Goal: Find specific page/section: Find specific page/section

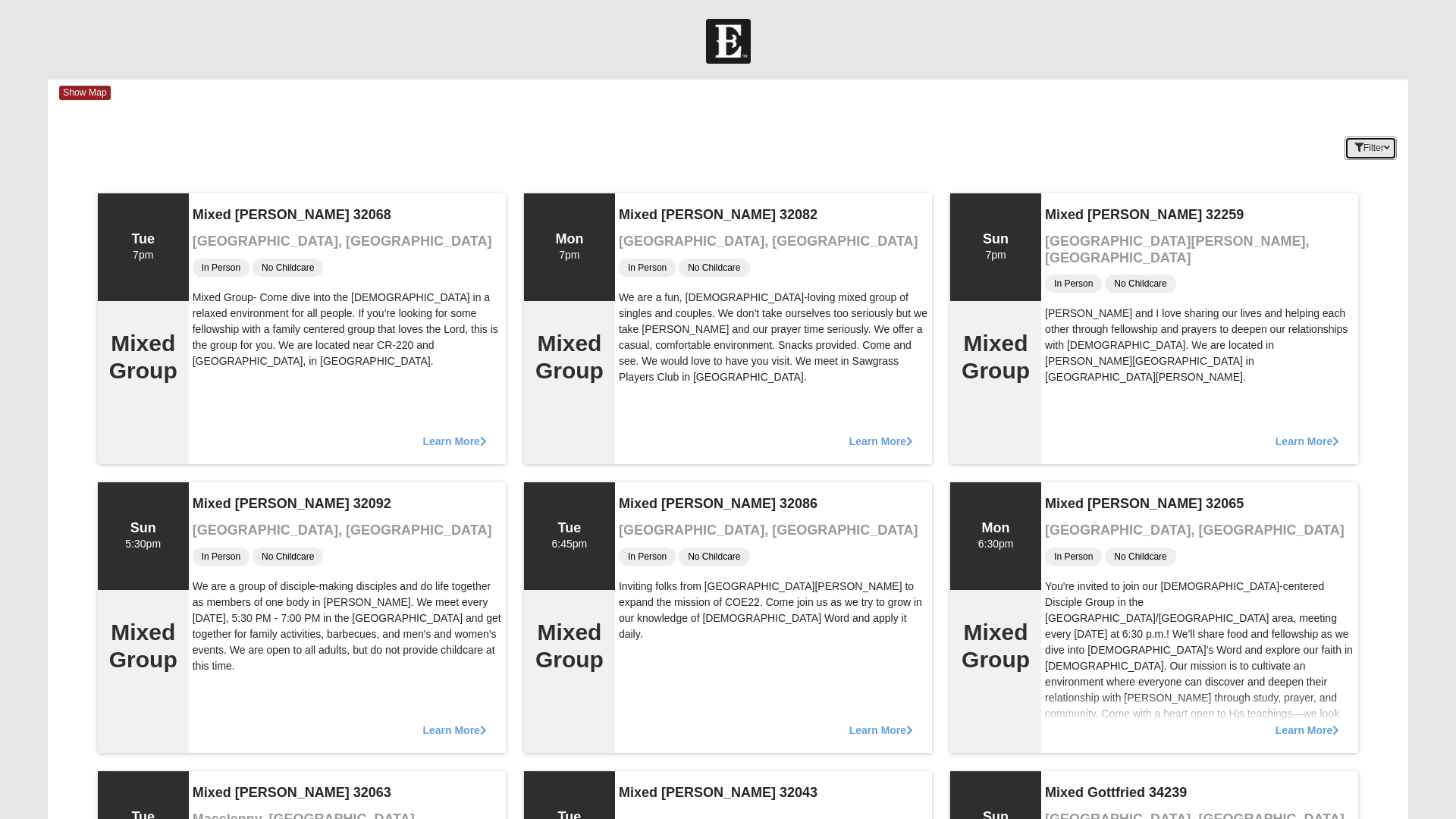
click at [1371, 149] on button "Filter" at bounding box center [1371, 147] width 53 height 23
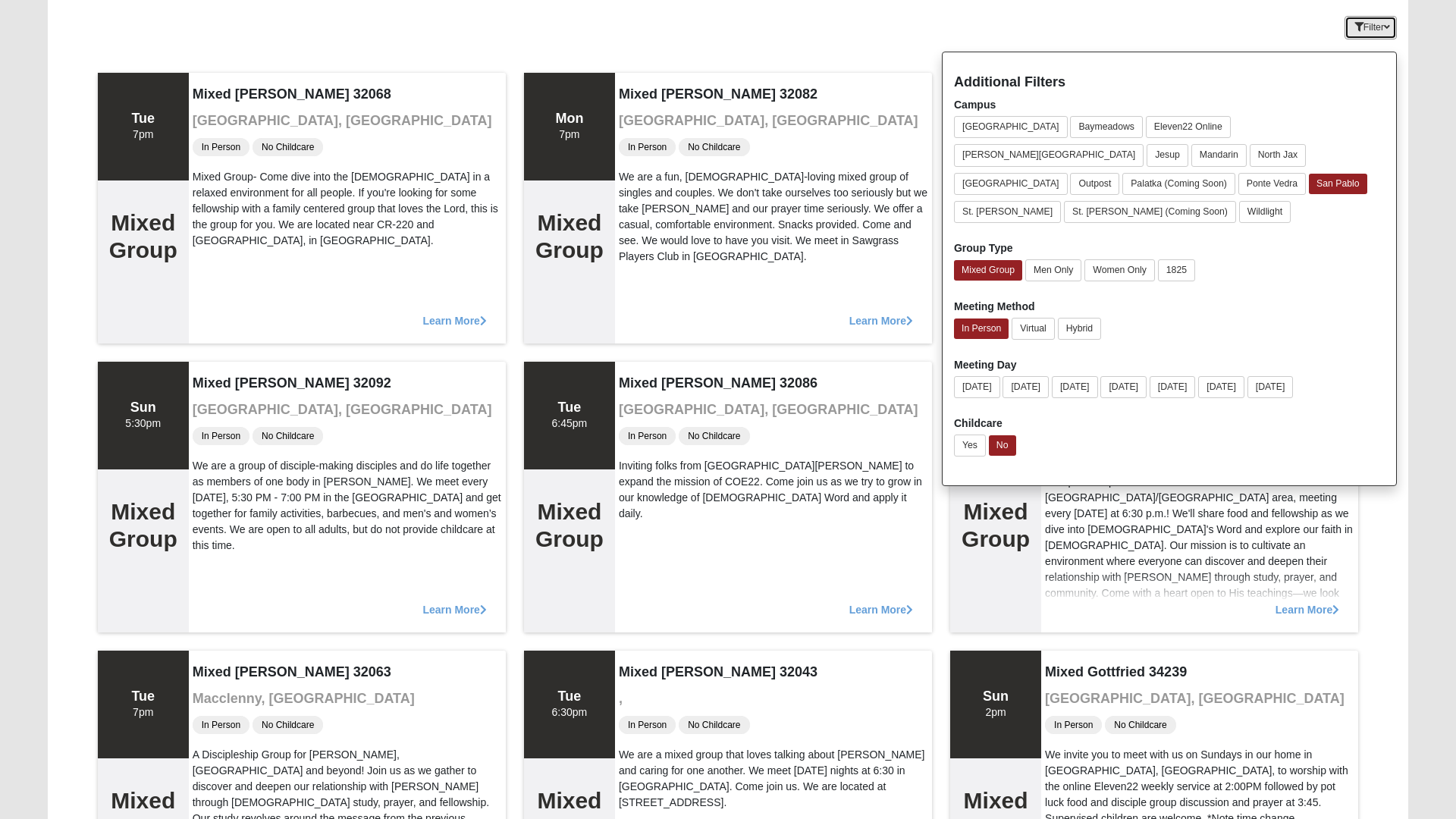
scroll to position [126, 0]
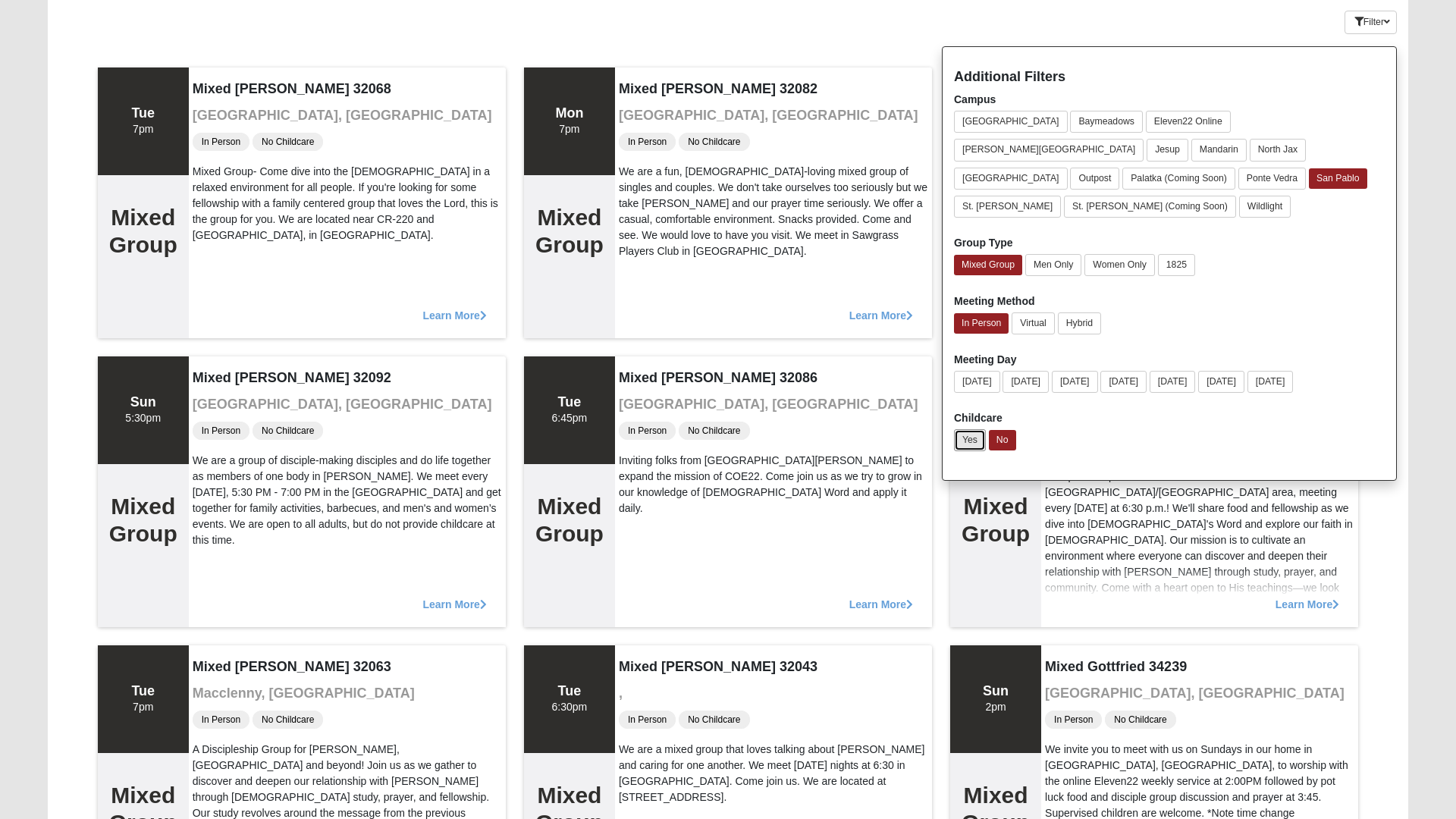
click at [962, 429] on button "Yes" at bounding box center [970, 440] width 32 height 22
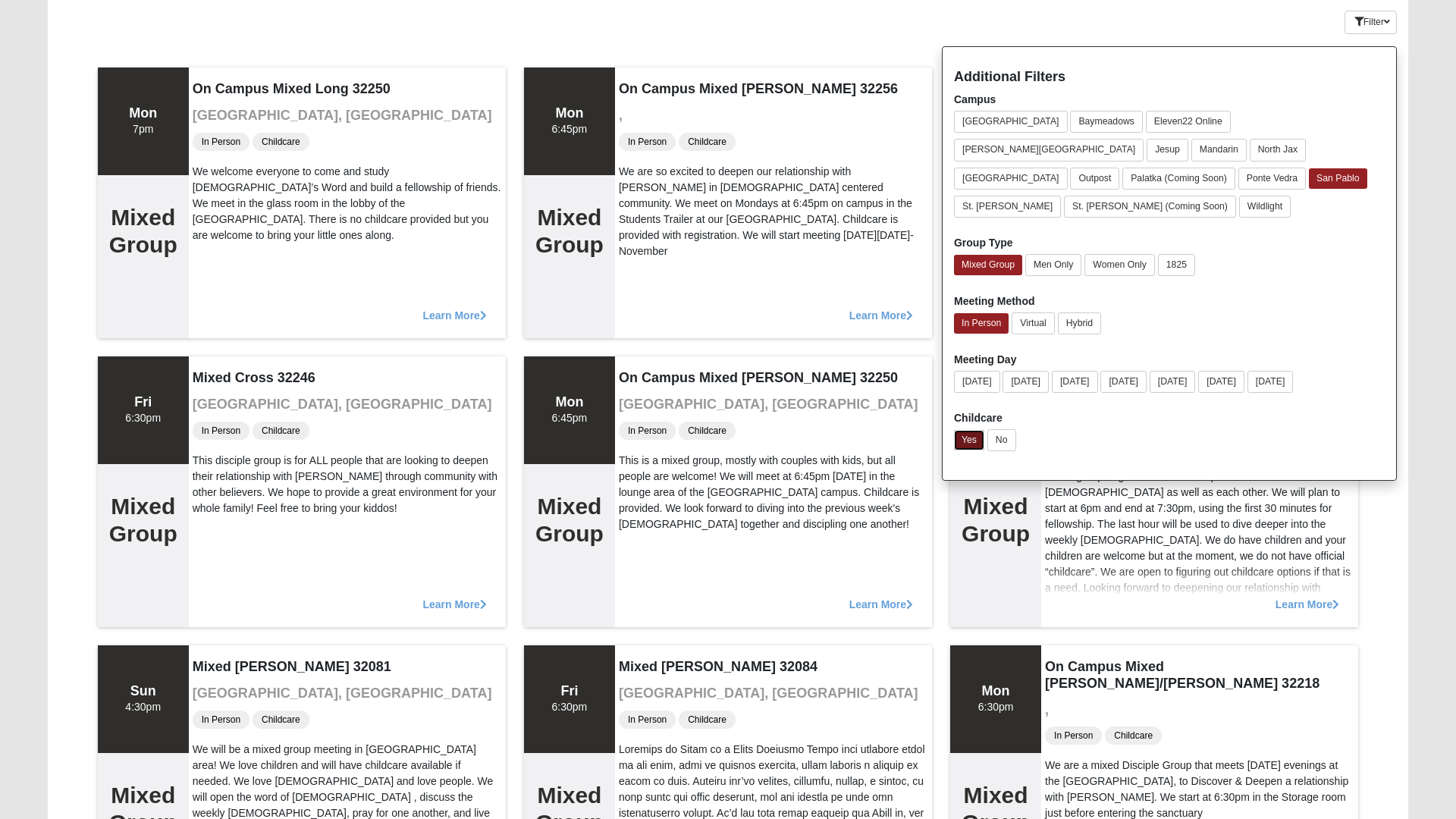
click at [980, 430] on button "Yes" at bounding box center [969, 440] width 30 height 21
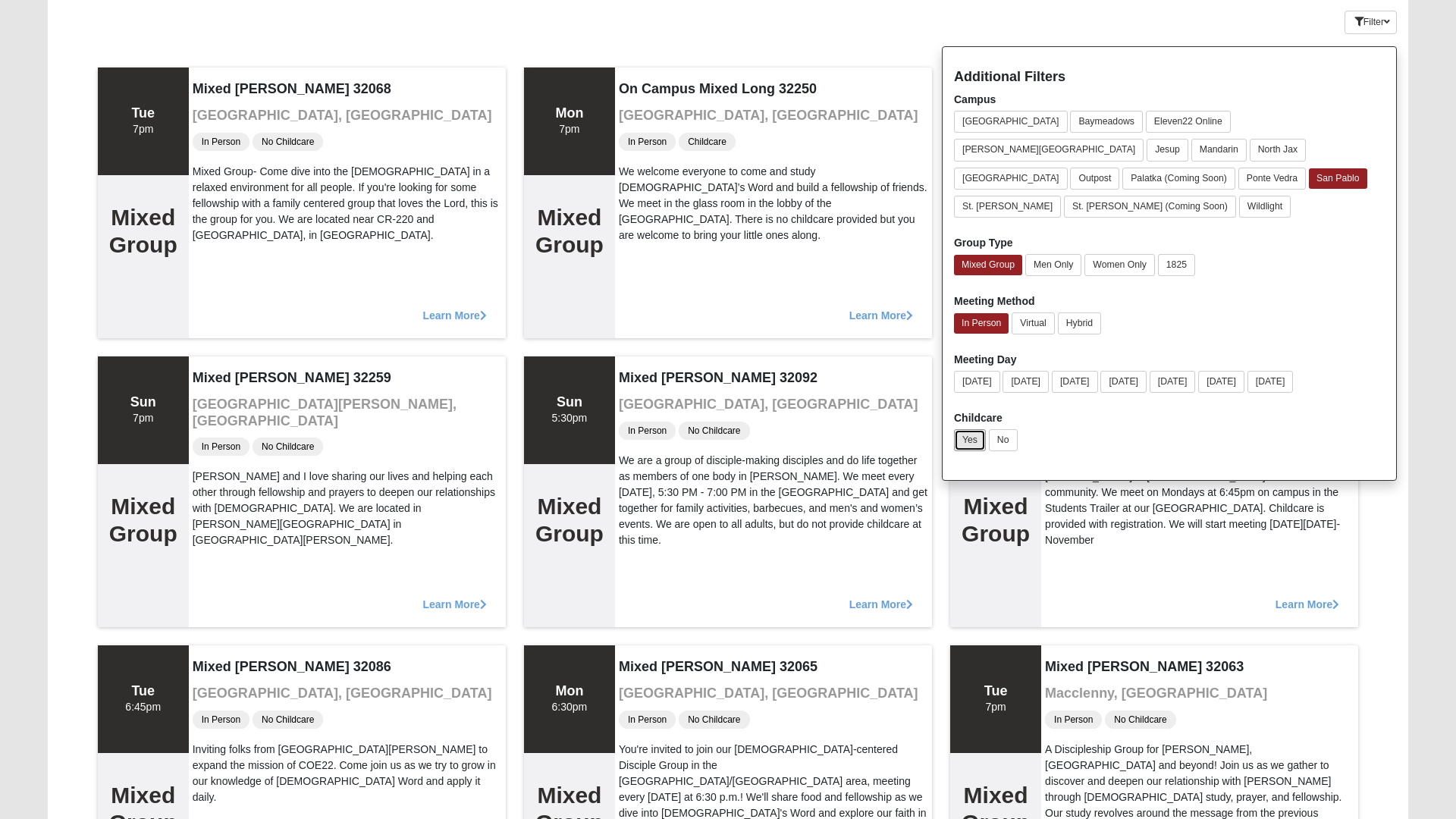
click at [969, 429] on button "Yes" at bounding box center [970, 440] width 32 height 22
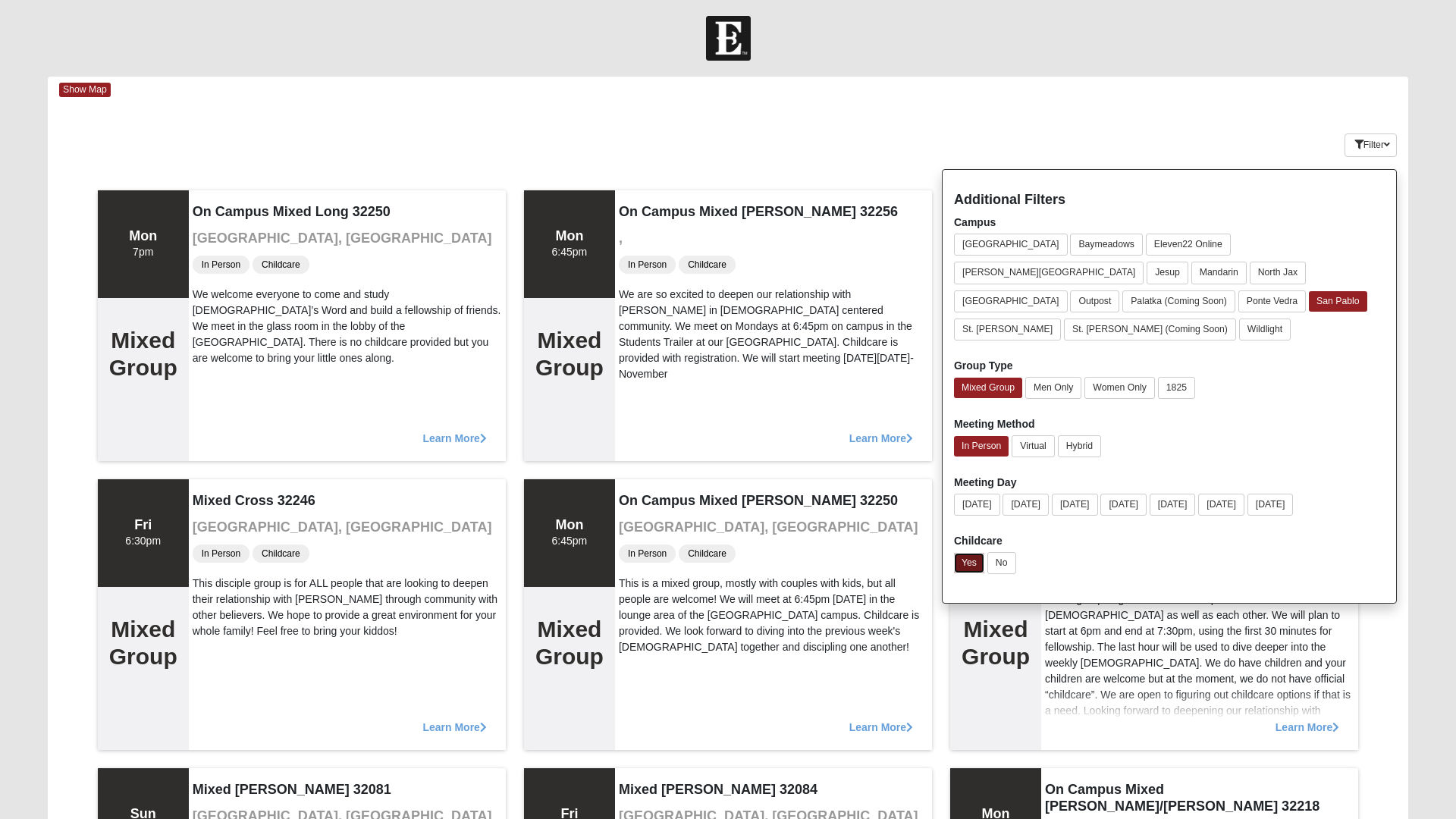
scroll to position [0, 0]
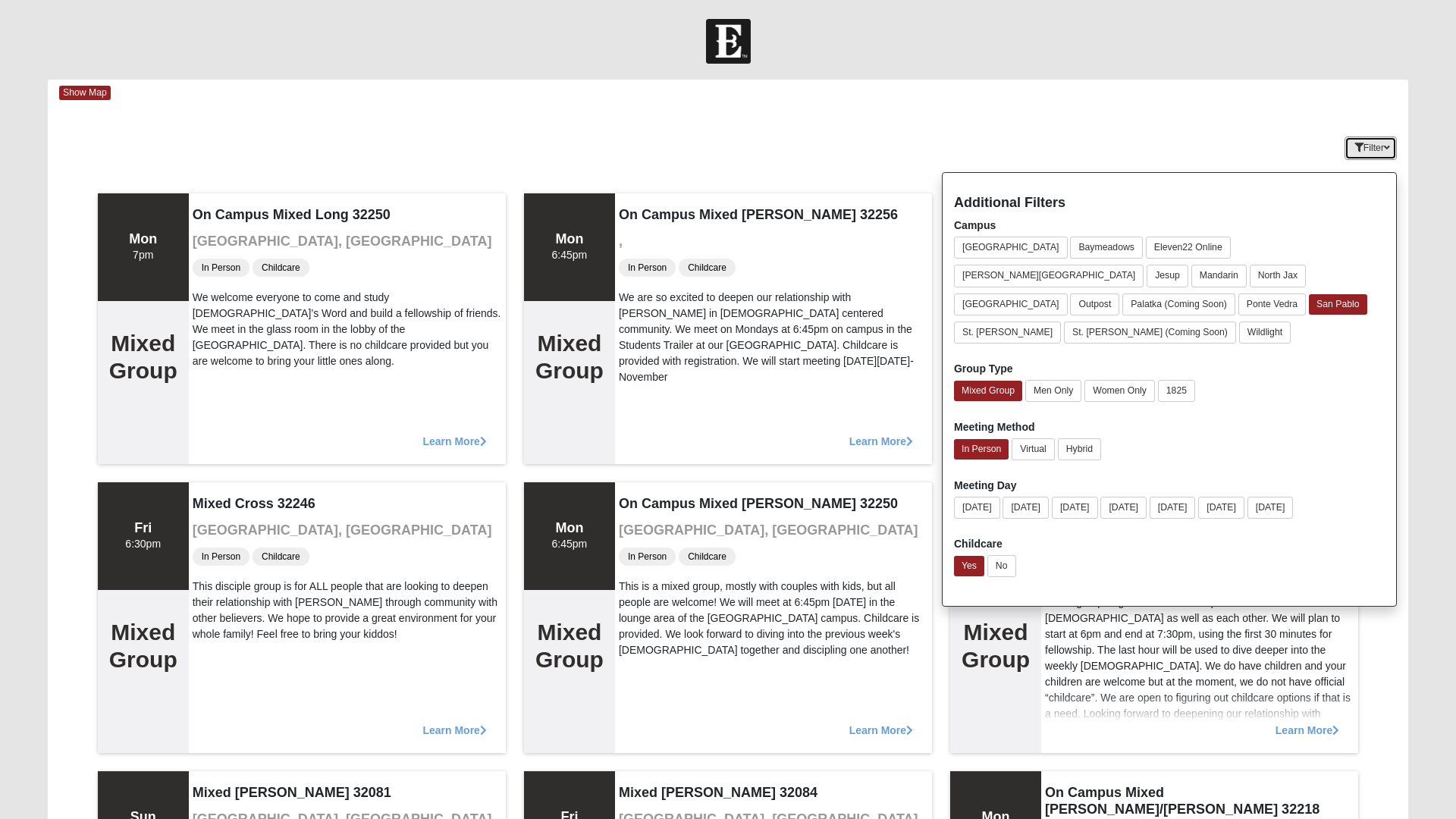
click at [1374, 146] on button "Filter" at bounding box center [1371, 147] width 53 height 23
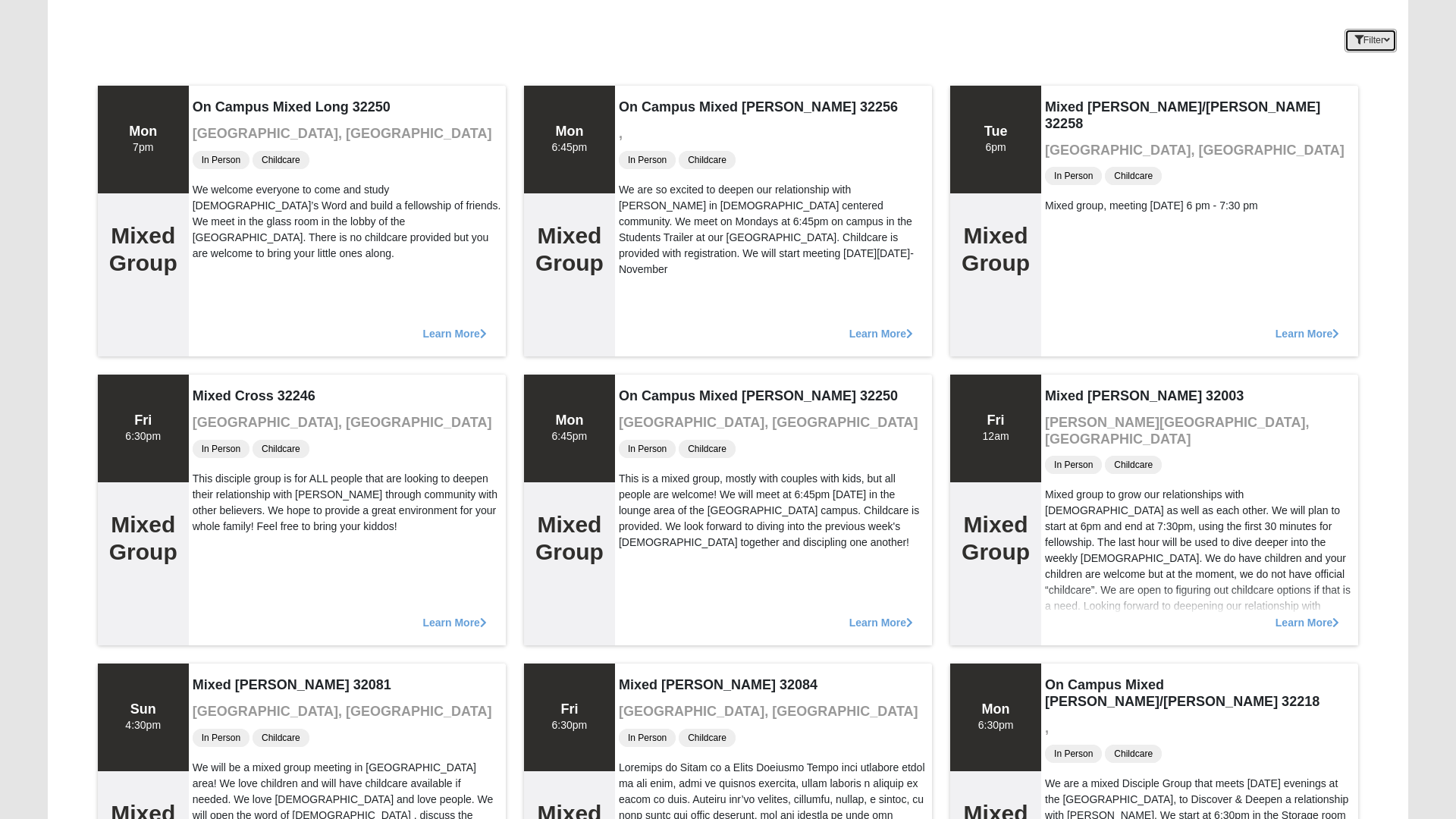
scroll to position [107, 0]
click at [801, 297] on div "Learn More" at bounding box center [774, 327] width 317 height 61
click at [886, 327] on span "Learn More" at bounding box center [881, 327] width 64 height 0
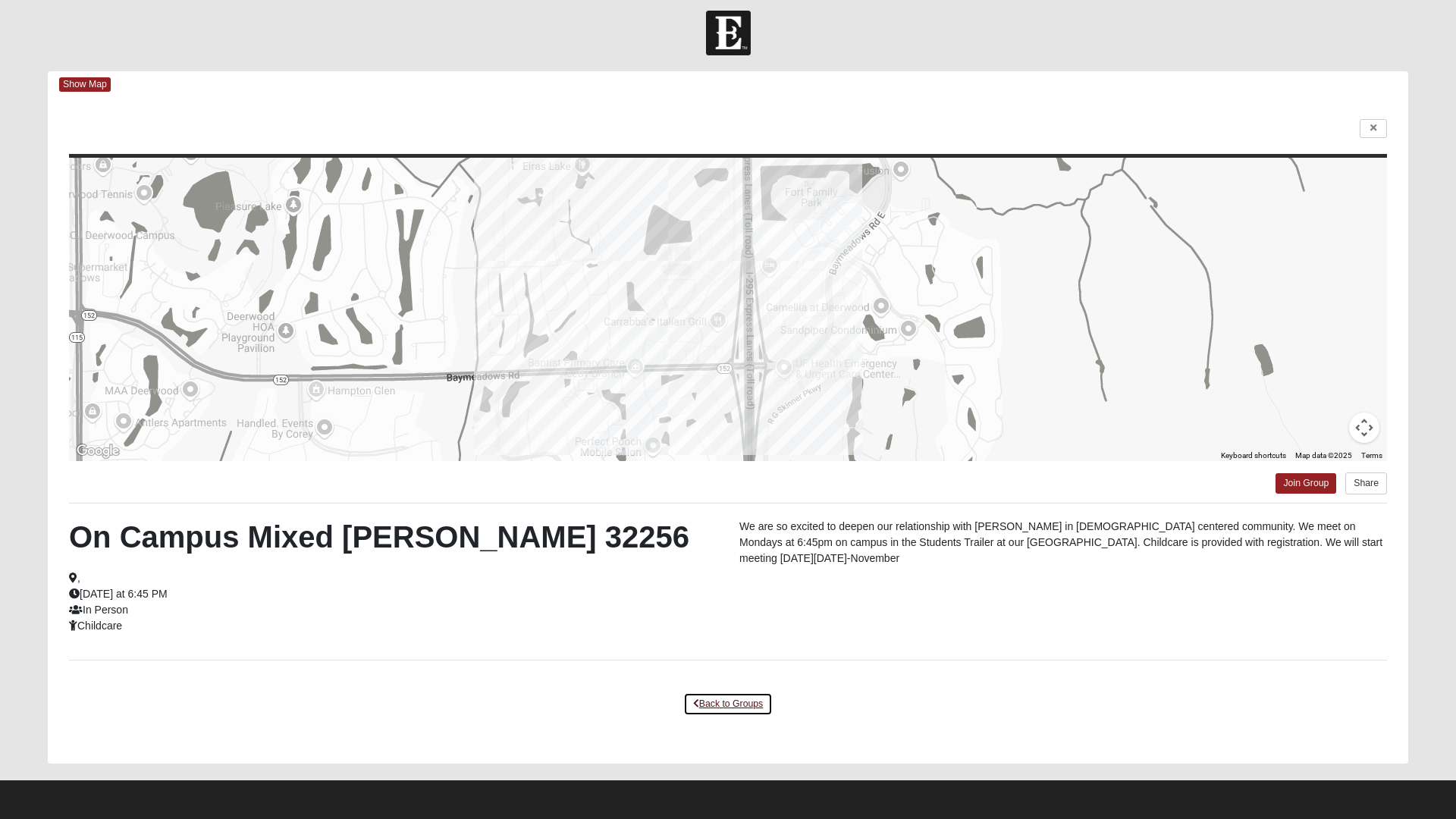
click at [717, 706] on link "Back to Groups" at bounding box center [728, 704] width 89 height 23
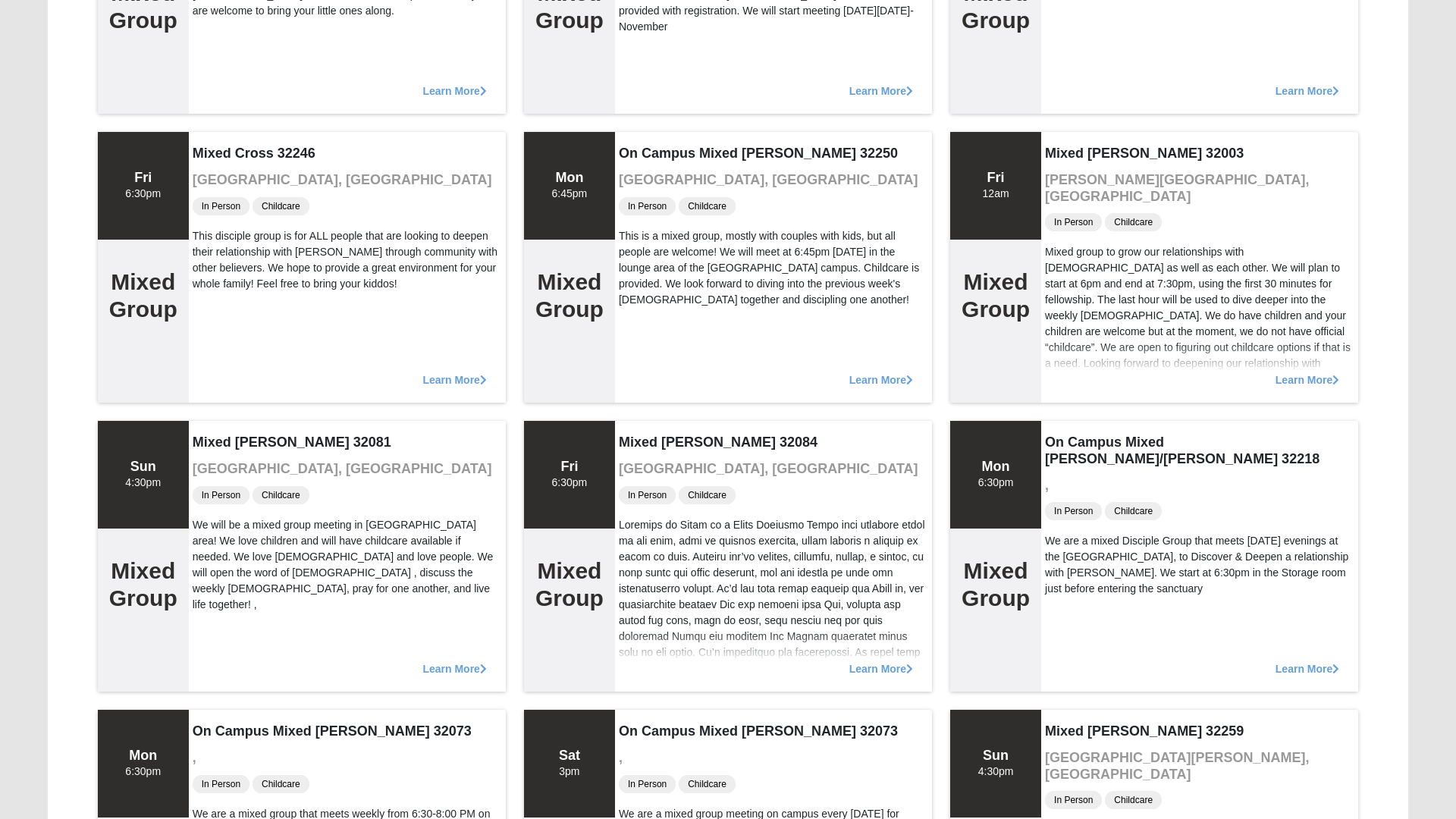
scroll to position [351, 0]
click at [1172, 292] on div "Mixed group to grow our relationships with [DEMOGRAPHIC_DATA] as well as each o…" at bounding box center [1200, 315] width 310 height 144
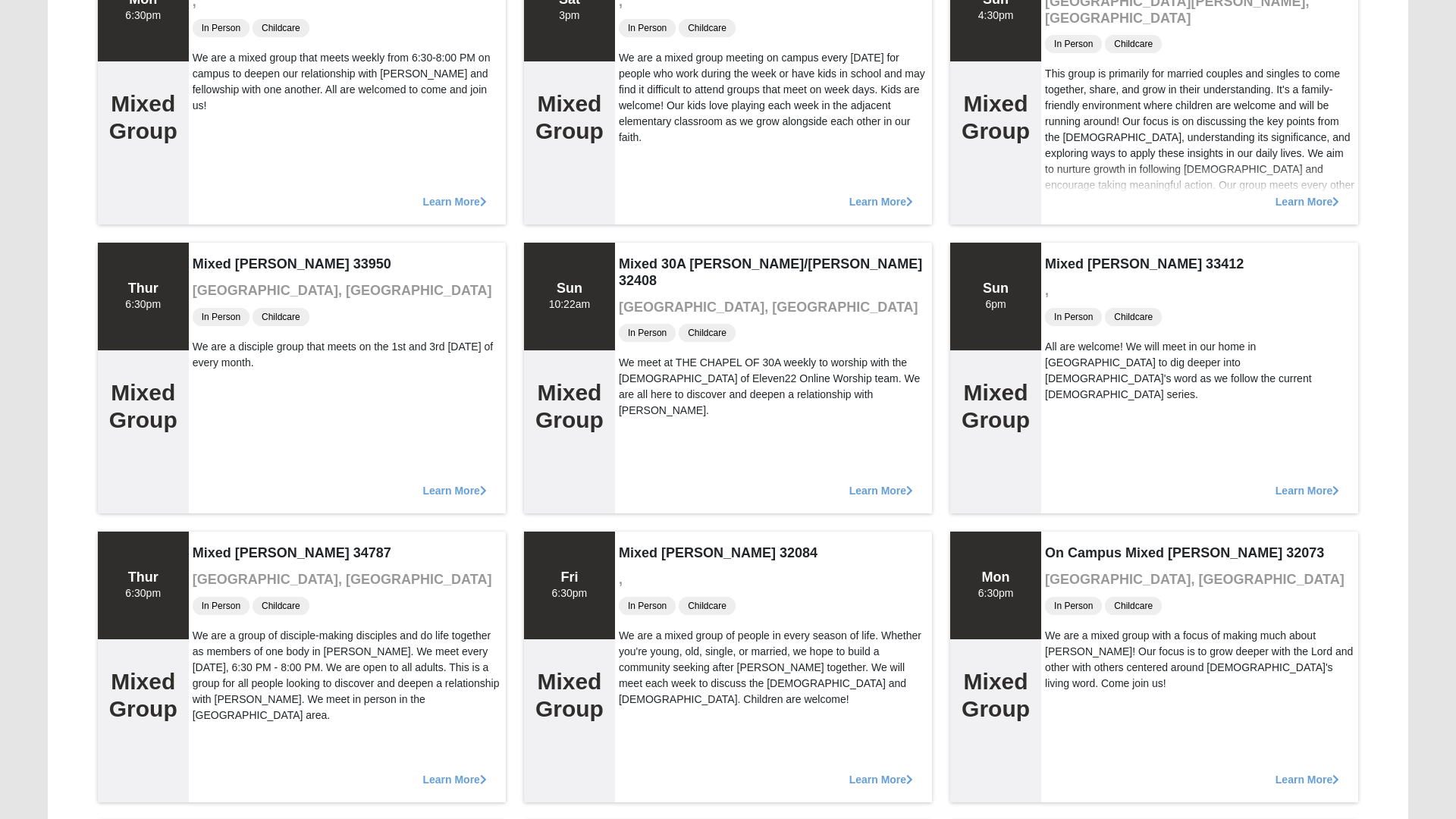
scroll to position [1108, 0]
